Goal: Task Accomplishment & Management: Use online tool/utility

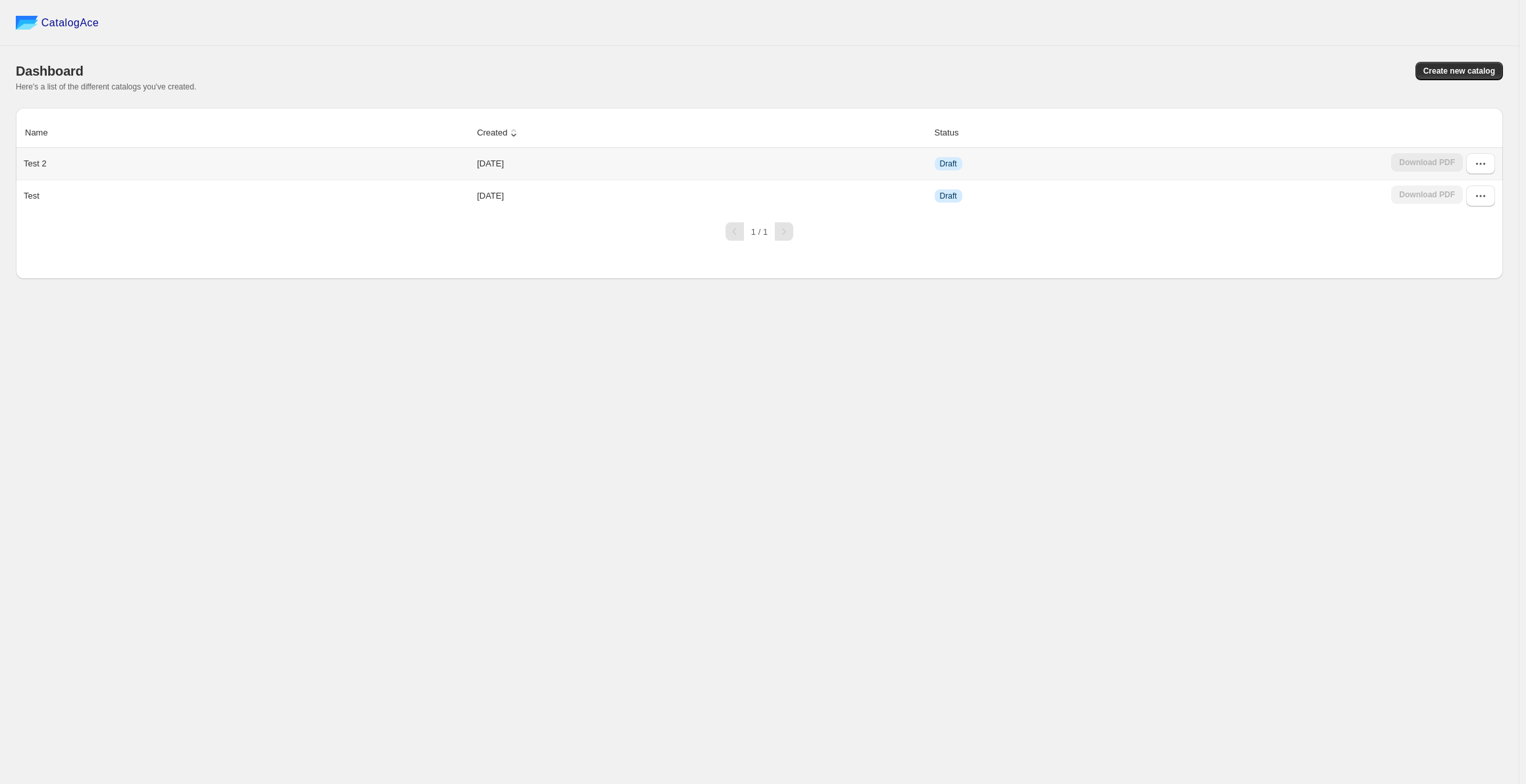
click at [141, 164] on div "Test 2" at bounding box center [244, 161] width 451 height 18
click at [1481, 160] on icon "button" at bounding box center [1480, 164] width 13 height 13
drag, startPoint x: 1253, startPoint y: 116, endPoint x: 1208, endPoint y: 111, distance: 45.3
click at [1245, 115] on div "Name Created Status Test 2 2025-01-03 Draft Download PDF Test 2025-01-03 Draft …" at bounding box center [759, 174] width 1487 height 133
